Goal: Task Accomplishment & Management: Complete application form

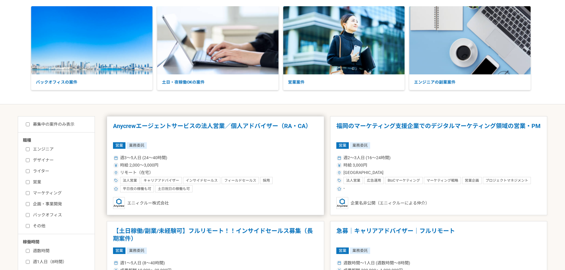
click at [245, 124] on h1 "Anycrewエージェントサービスの法人営業／個人アドバイザー（RA・CA）" at bounding box center [215, 129] width 205 height 15
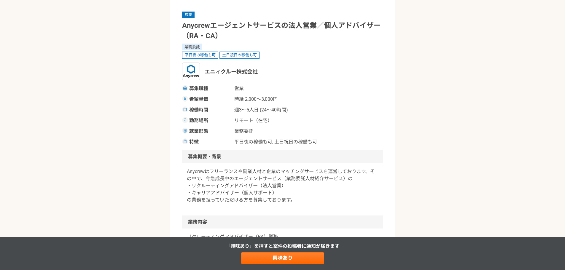
scroll to position [119, 0]
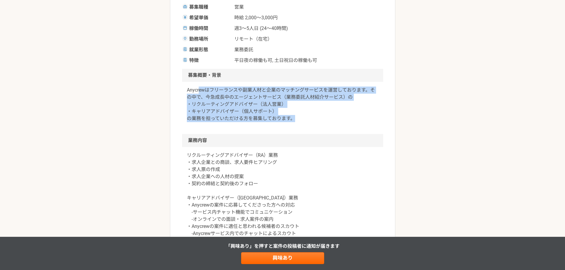
drag, startPoint x: 200, startPoint y: 90, endPoint x: 303, endPoint y: 119, distance: 107.1
click at [301, 117] on p "Anycrewはフリーランスや副業人材と企業のマッチングサービスを運営しております。その中で、今急成長中のエージェントサービス（業務委託人材紹介サービス）の …" at bounding box center [283, 105] width 192 height 36
click at [288, 259] on link "興味あり" at bounding box center [282, 258] width 83 height 12
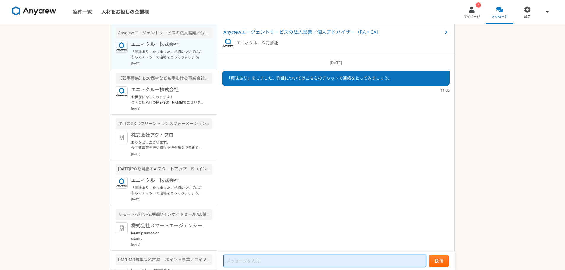
click at [292, 263] on textarea at bounding box center [324, 261] width 203 height 12
type textarea "お"
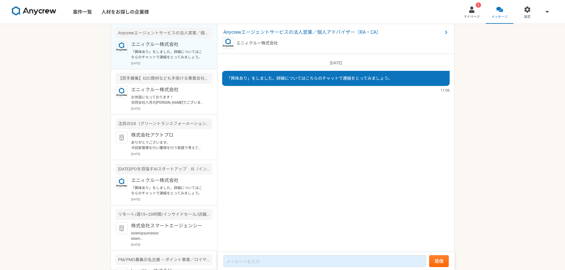
drag, startPoint x: 270, startPoint y: 4, endPoint x: 270, endPoint y: -7, distance: 11.0
drag, startPoint x: 270, startPoint y: -7, endPoint x: 52, endPoint y: 44, distance: 224.2
click at [51, 45] on div "案件一覧 人材をお探しの企業様 ! マイページ メッセージ 設定 Anycrewエージェントサービスの法人営業／個人アドバイザー（RA・CA） エニィクルー株…" at bounding box center [282, 135] width 565 height 270
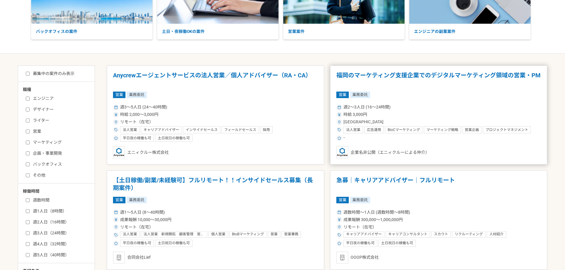
scroll to position [89, 0]
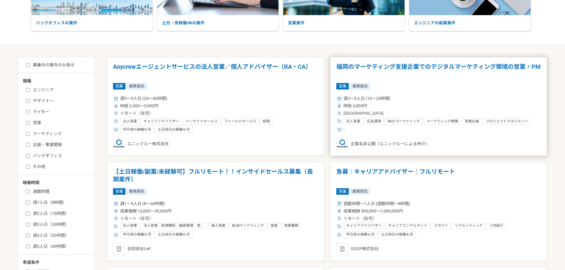
click at [403, 66] on h1 "福岡のマーケティング支援企業でのデジタルマーケティング領域の営業・PM" at bounding box center [438, 70] width 205 height 15
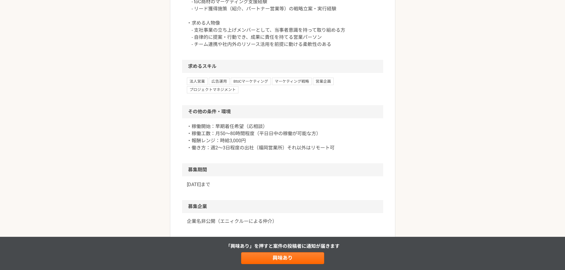
scroll to position [475, 0]
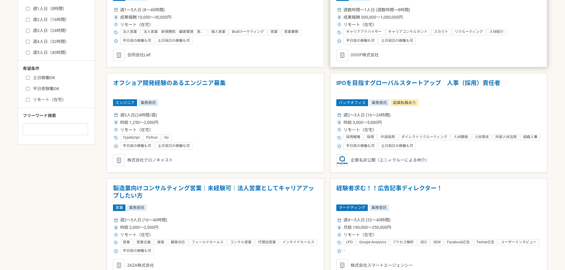
scroll to position [297, 0]
